Goal: Task Accomplishment & Management: Manage account settings

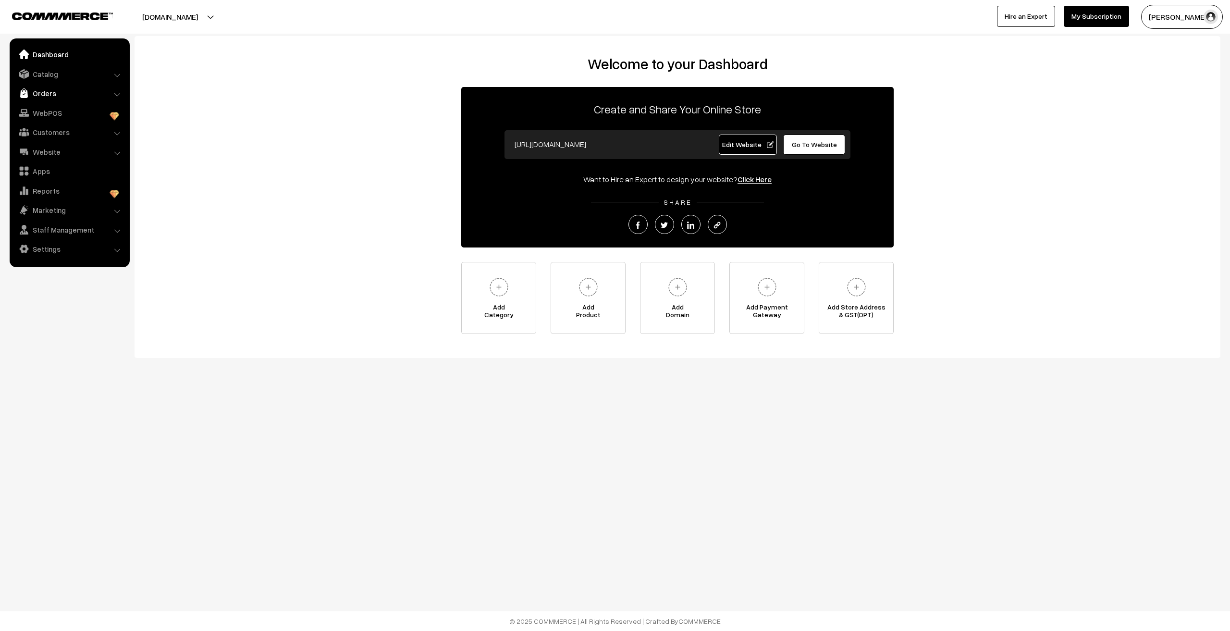
click at [50, 96] on link "Orders" at bounding box center [69, 93] width 114 height 17
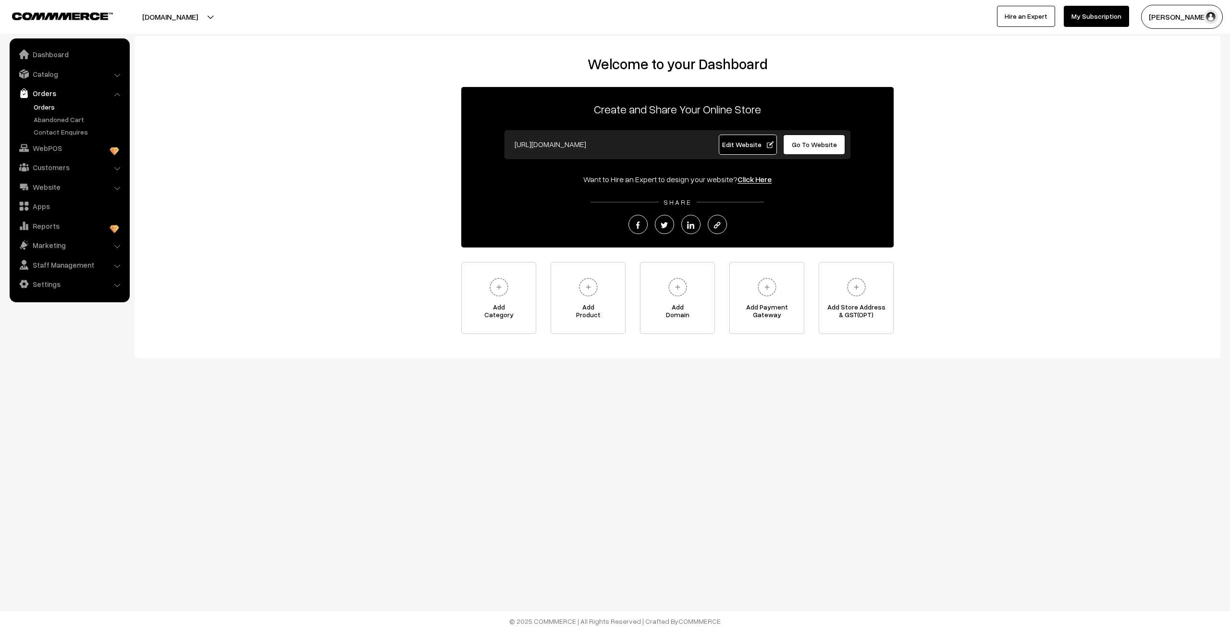
click at [50, 109] on link "Orders" at bounding box center [78, 107] width 95 height 10
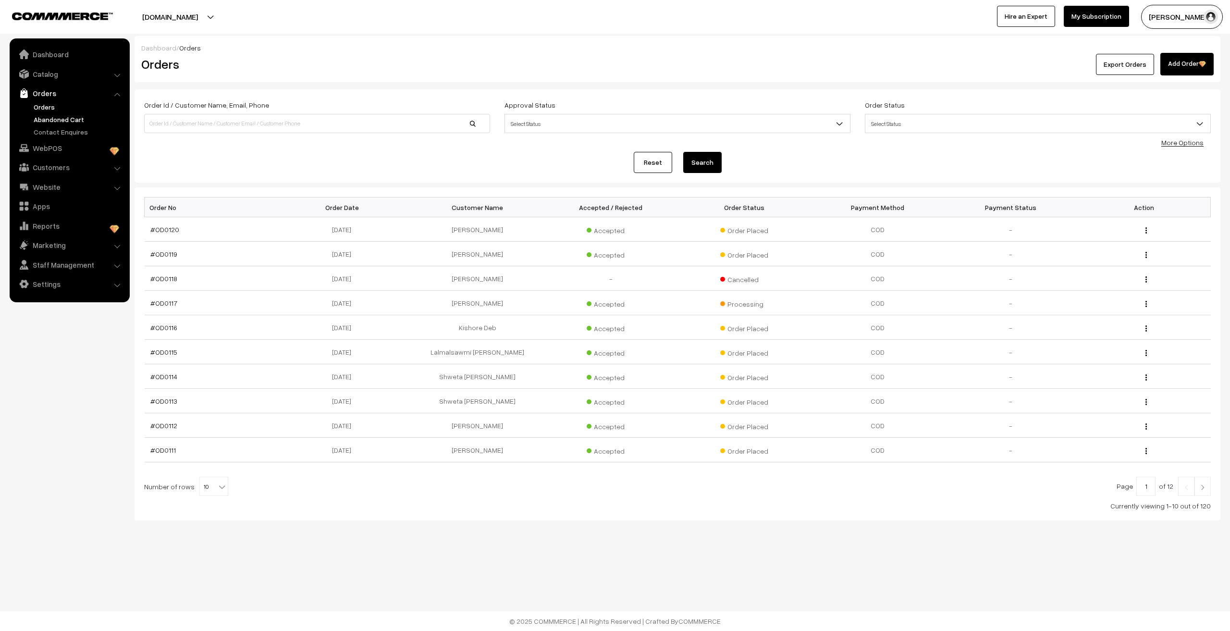
click at [60, 117] on link "Abandoned Cart" at bounding box center [78, 119] width 95 height 10
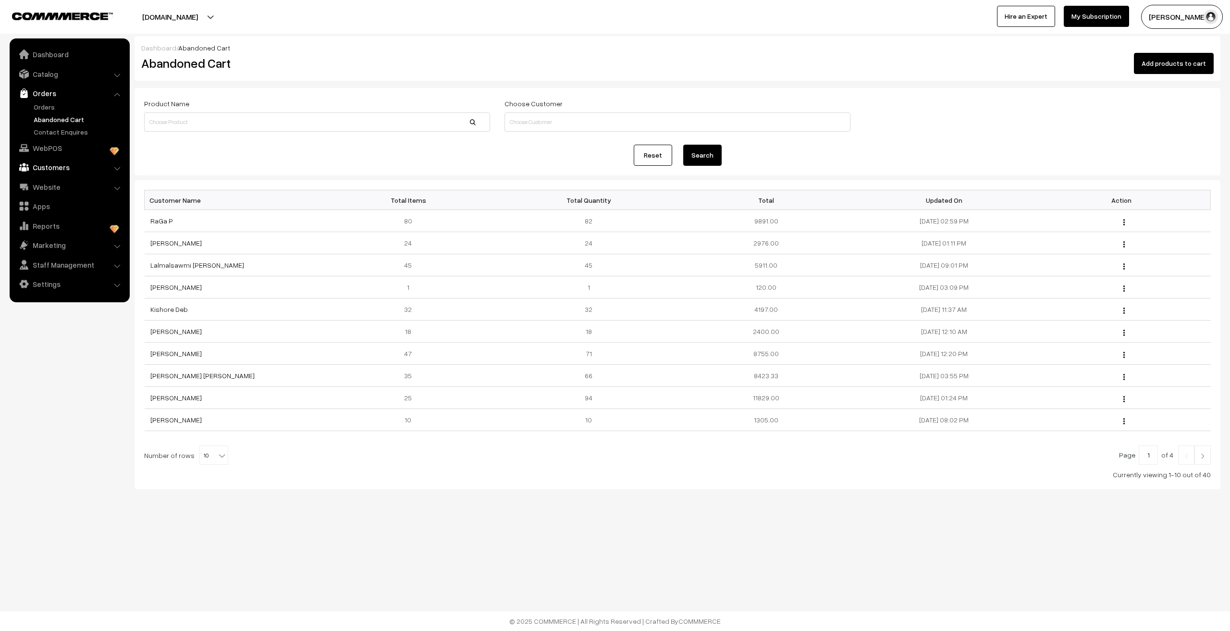
click at [44, 172] on link "Customers" at bounding box center [69, 167] width 114 height 17
click at [51, 147] on link "Customers" at bounding box center [78, 146] width 95 height 10
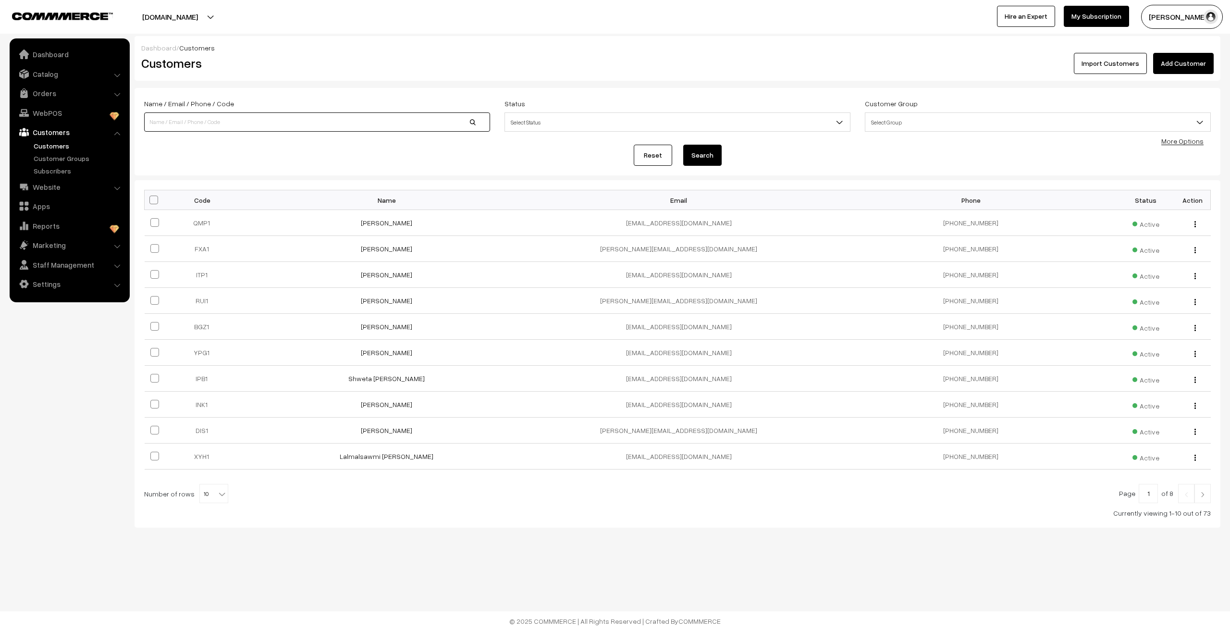
click at [154, 123] on input at bounding box center [317, 121] width 346 height 19
type input "s k"
click at [683, 145] on button "Search" at bounding box center [702, 155] width 38 height 21
click at [252, 109] on div "Name / Email / Phone / Code s k" at bounding box center [317, 115] width 346 height 34
click at [251, 112] on div "Name / Email / Phone / Code s k" at bounding box center [317, 115] width 346 height 34
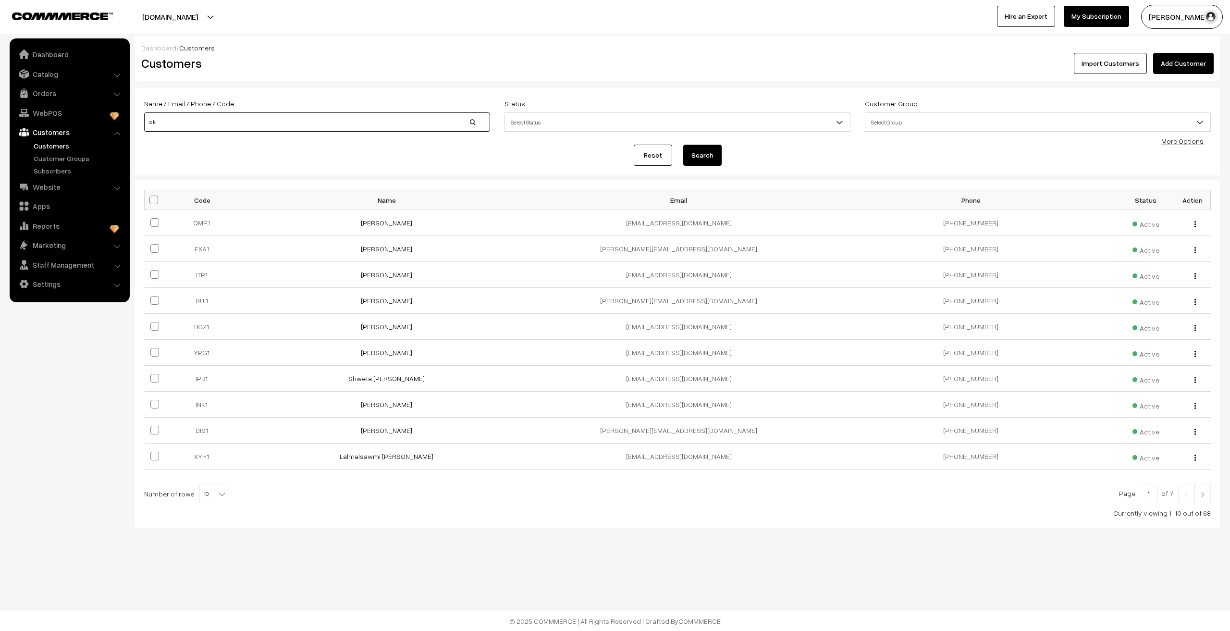
click at [244, 121] on input "s k" at bounding box center [317, 121] width 346 height 19
type input "sumit kumar"
click at [683, 145] on button "Search" at bounding box center [702, 155] width 38 height 21
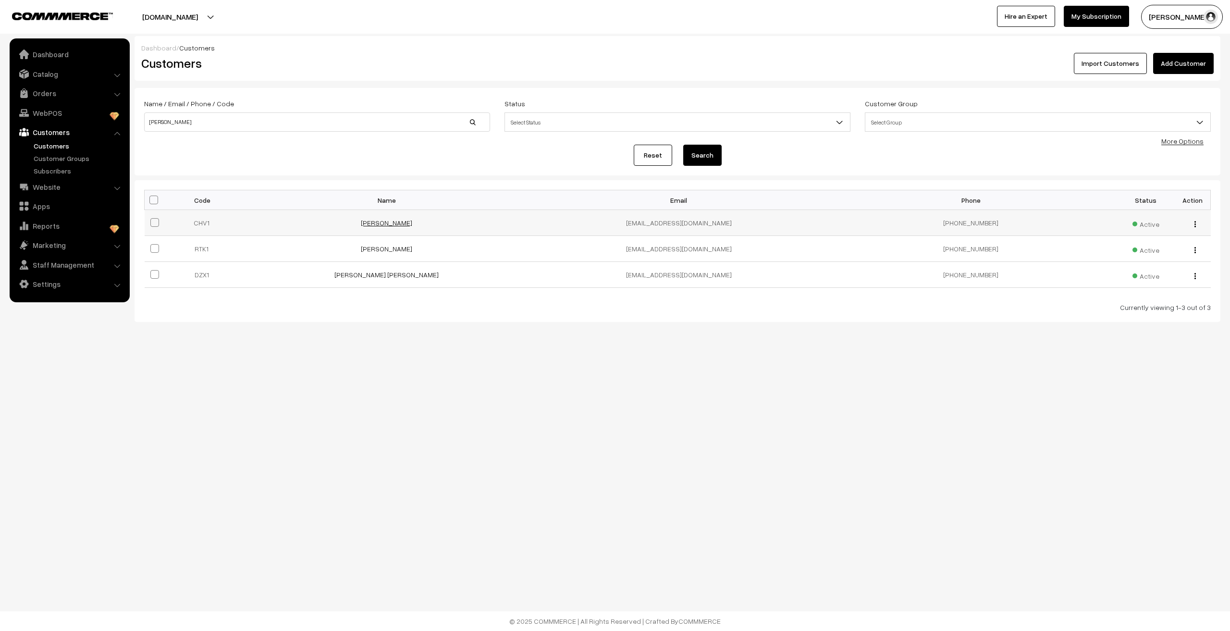
click at [383, 223] on link "[PERSON_NAME]" at bounding box center [386, 223] width 51 height 8
